Goal: Navigation & Orientation: Find specific page/section

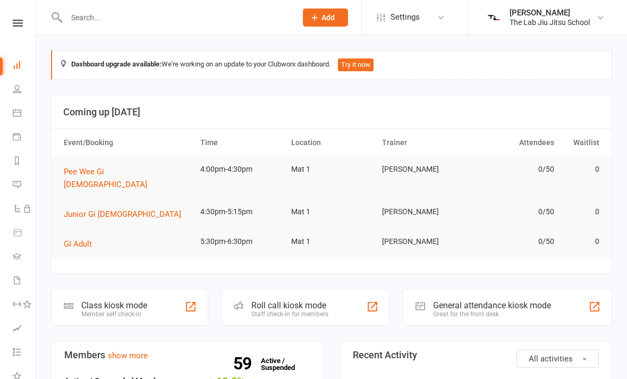
click at [22, 82] on link "People" at bounding box center [25, 90] width 24 height 24
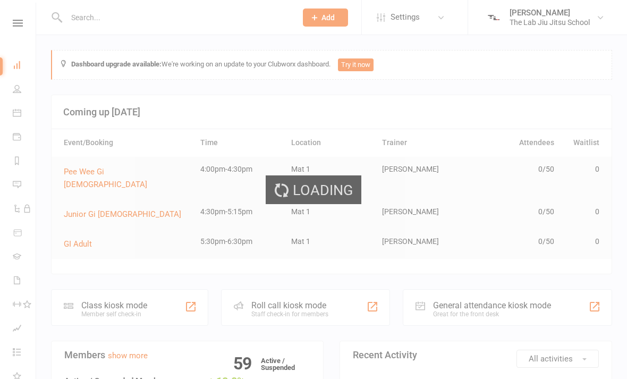
select select "100"
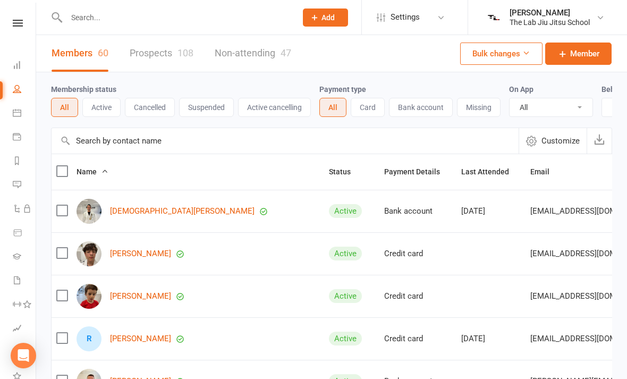
click at [23, 63] on link "Dashboard" at bounding box center [25, 66] width 24 height 24
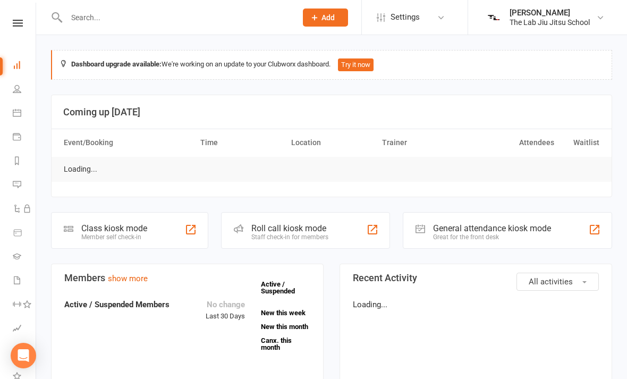
click at [17, 23] on icon at bounding box center [18, 23] width 10 height 7
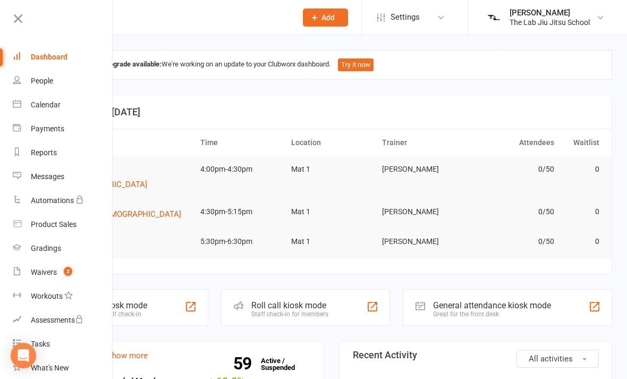
click at [323, 107] on h3 "Coming up [DATE]" at bounding box center [331, 112] width 537 height 11
click at [154, 296] on div "Class kiosk mode Member self check-in" at bounding box center [129, 307] width 157 height 37
